Goal: Information Seeking & Learning: Learn about a topic

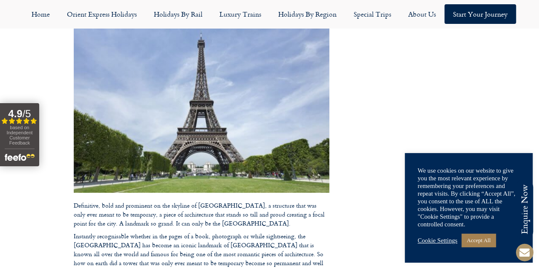
scroll to position [132, 0]
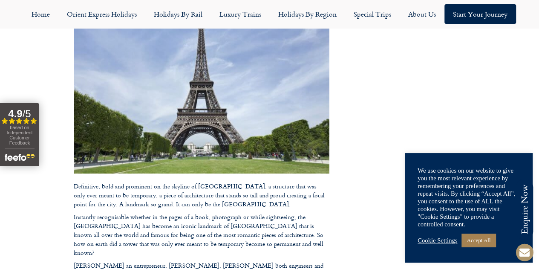
click at [95, 98] on img at bounding box center [202, 88] width 256 height 169
click at [98, 98] on img at bounding box center [202, 88] width 256 height 169
